Goal: Check status

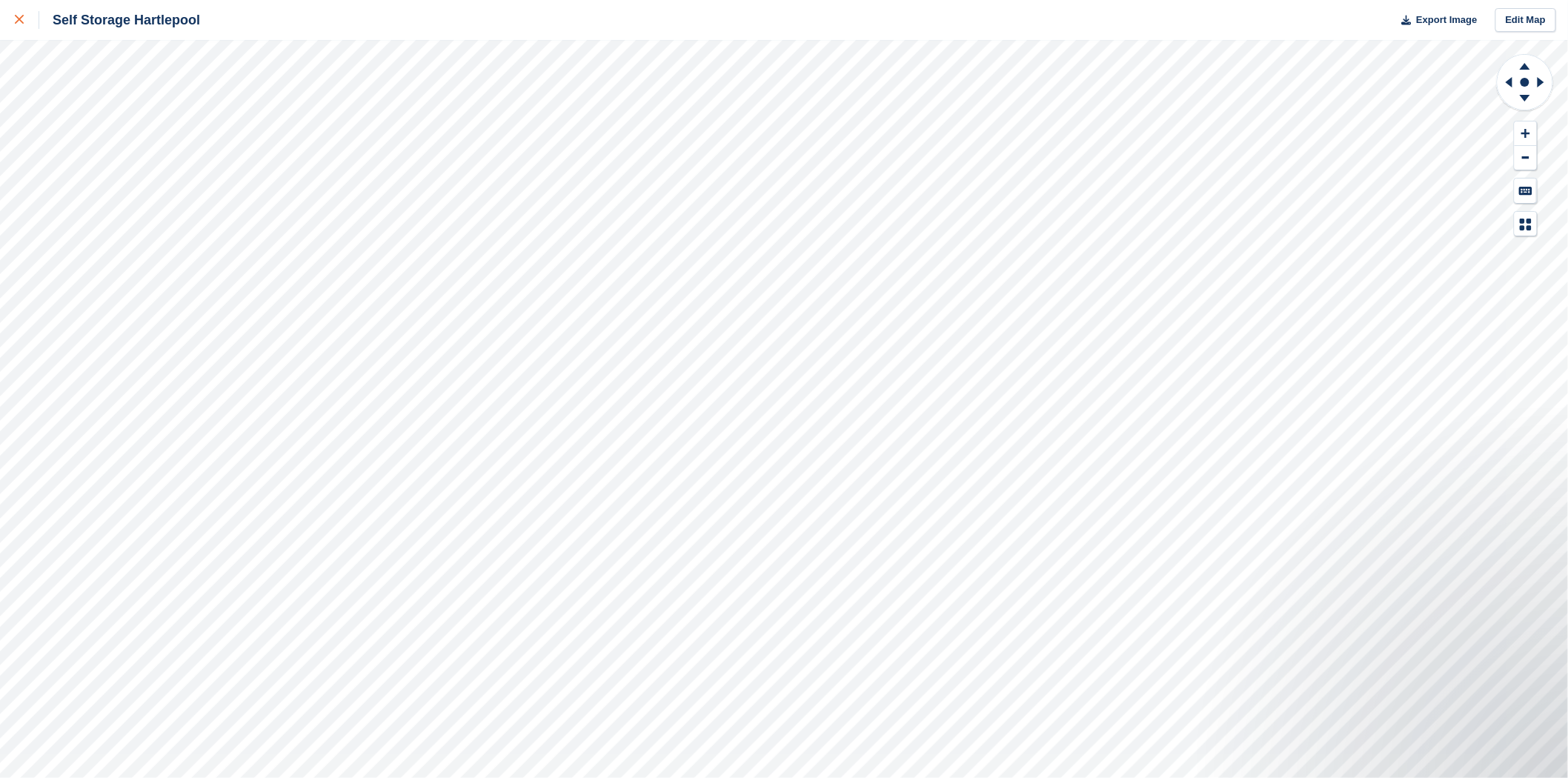
click at [10, 25] on link at bounding box center [19, 20] width 40 height 40
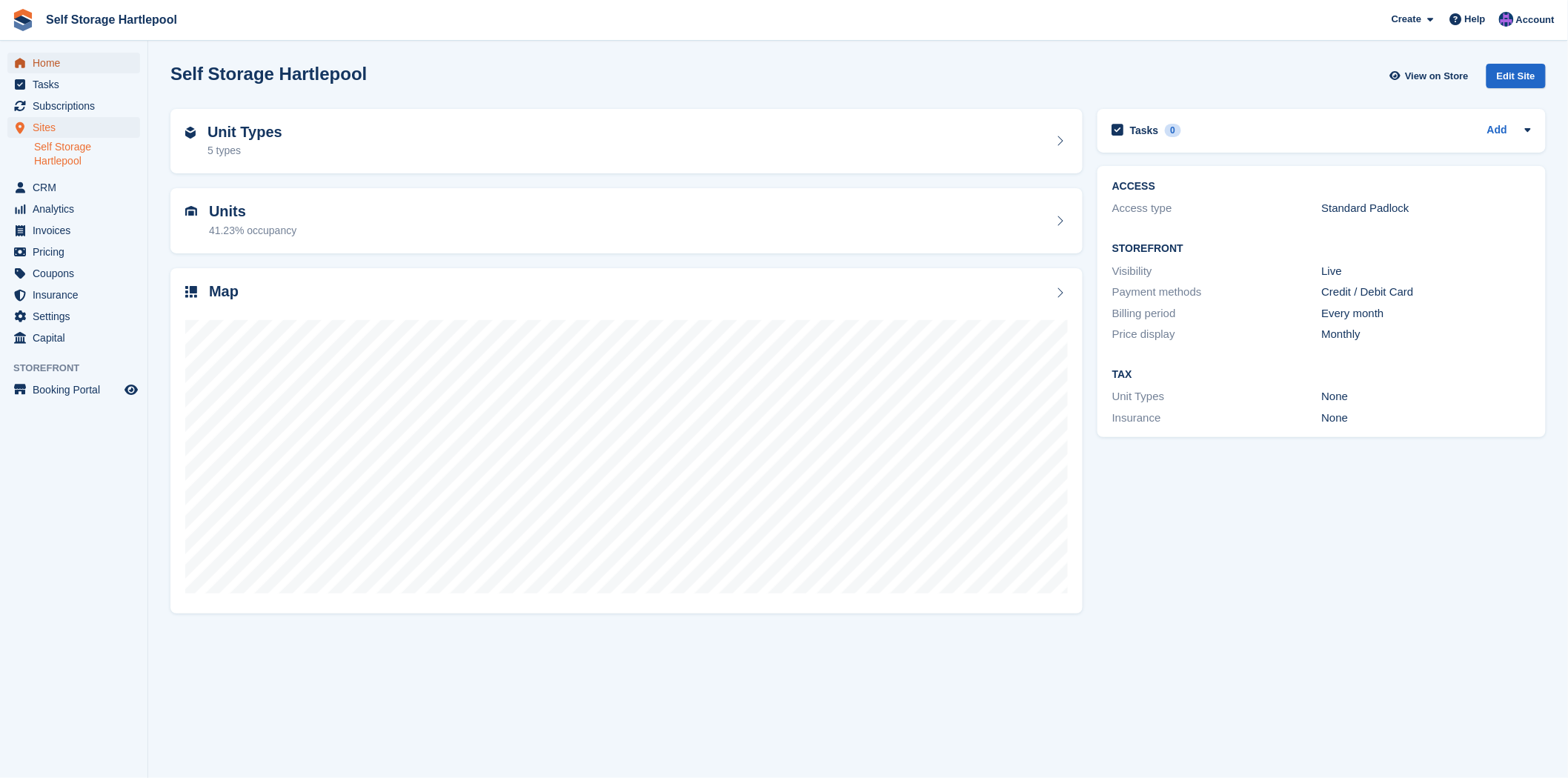
click at [32, 57] on link "Home" at bounding box center [74, 63] width 133 height 21
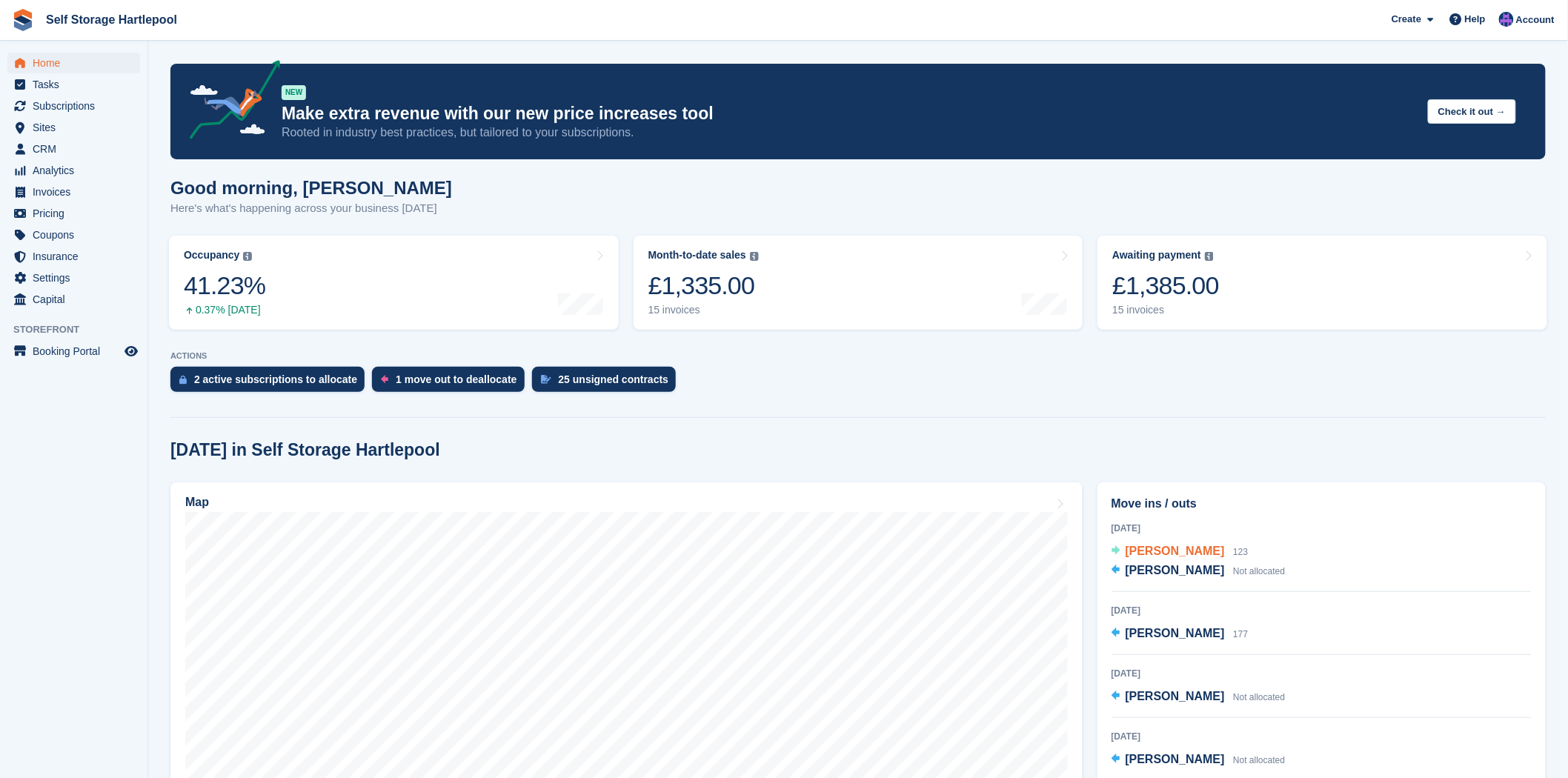
click at [1147, 554] on span "[PERSON_NAME]" at bounding box center [1175, 551] width 99 height 13
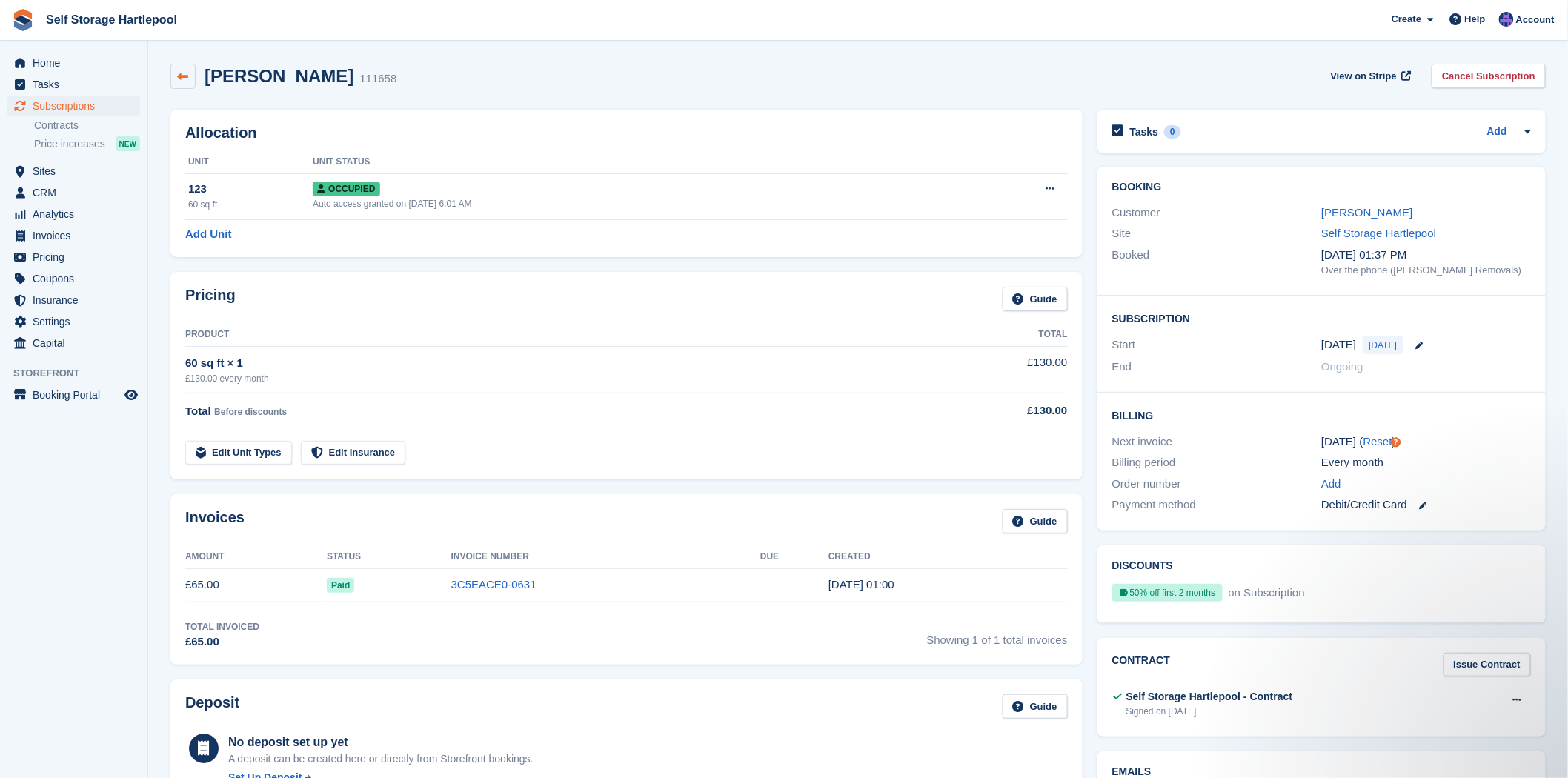
click at [180, 71] on icon at bounding box center [183, 77] width 11 height 11
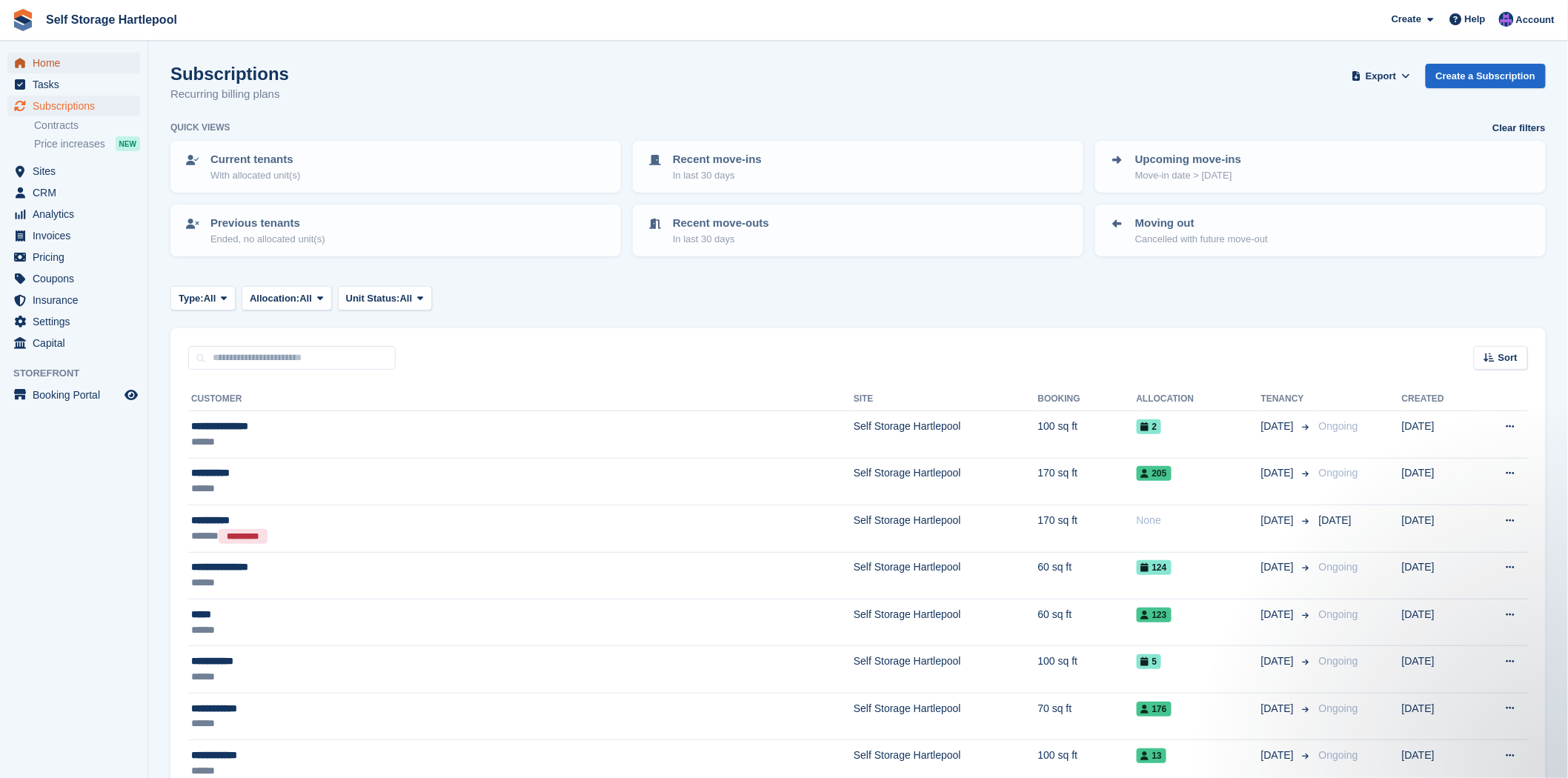
click at [37, 64] on span "Home" at bounding box center [77, 63] width 89 height 21
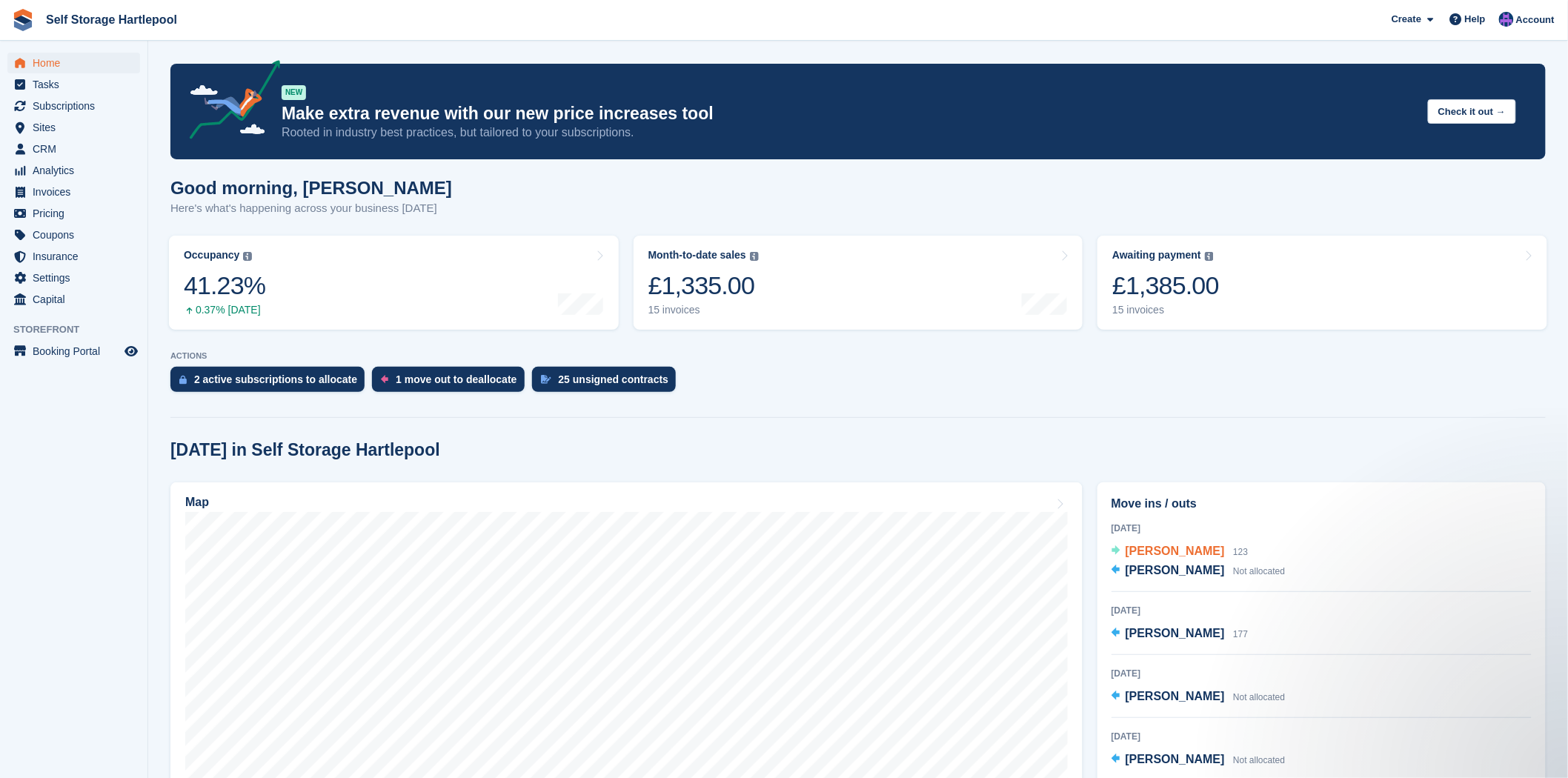
click at [1127, 552] on span "[PERSON_NAME]" at bounding box center [1175, 551] width 99 height 13
